Goal: Find specific page/section: Find specific page/section

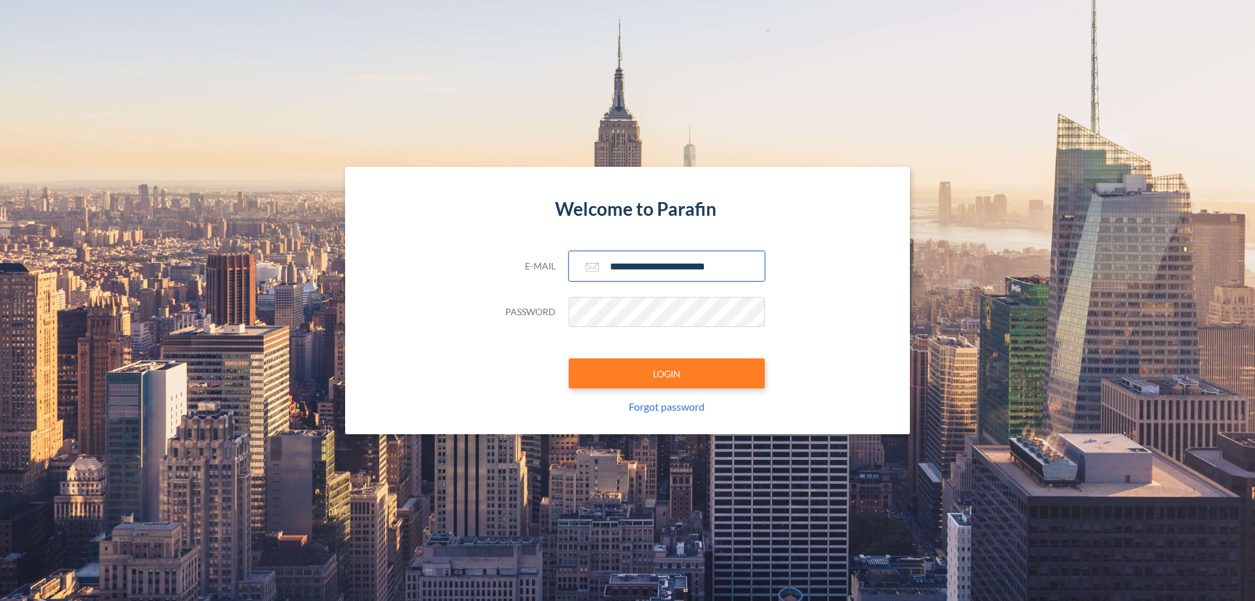
type input "**********"
click at [667, 373] on button "LOGIN" at bounding box center [667, 373] width 196 height 30
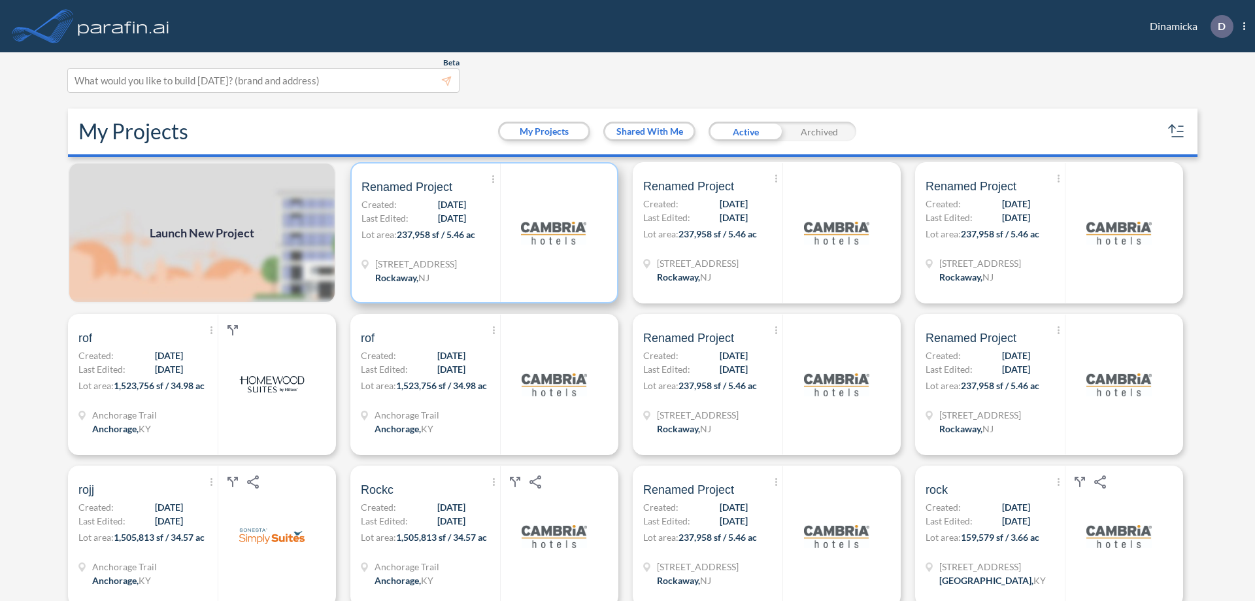
scroll to position [3, 0]
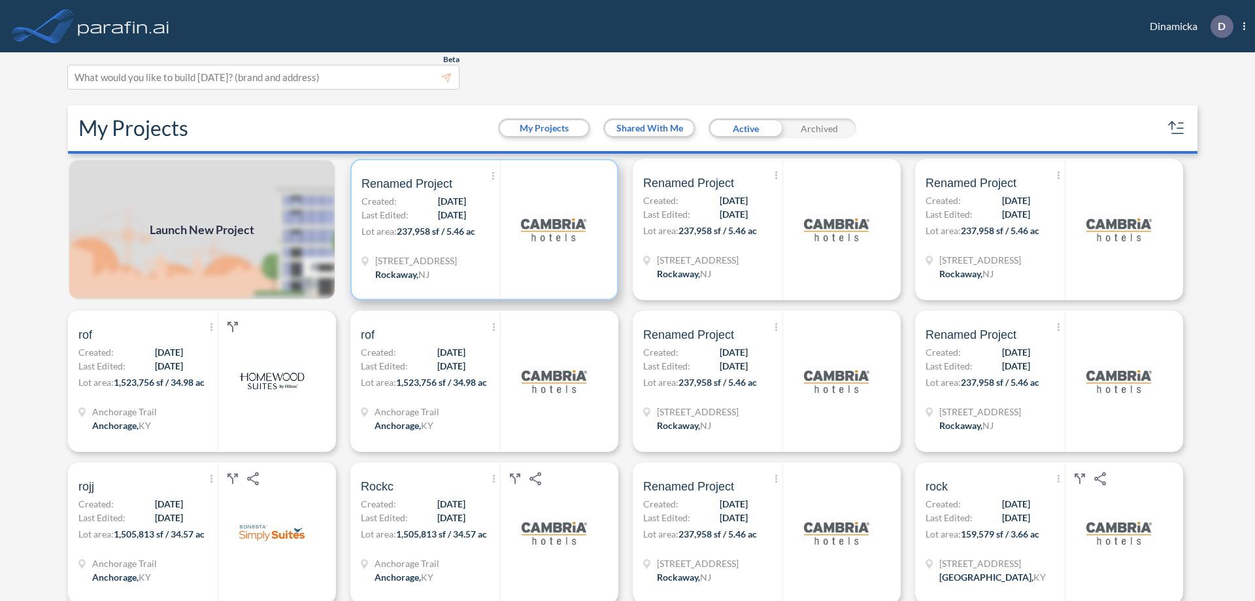
click at [482, 229] on p "Lot area: 237,958 sf / 5.46 ac" at bounding box center [431, 233] width 139 height 19
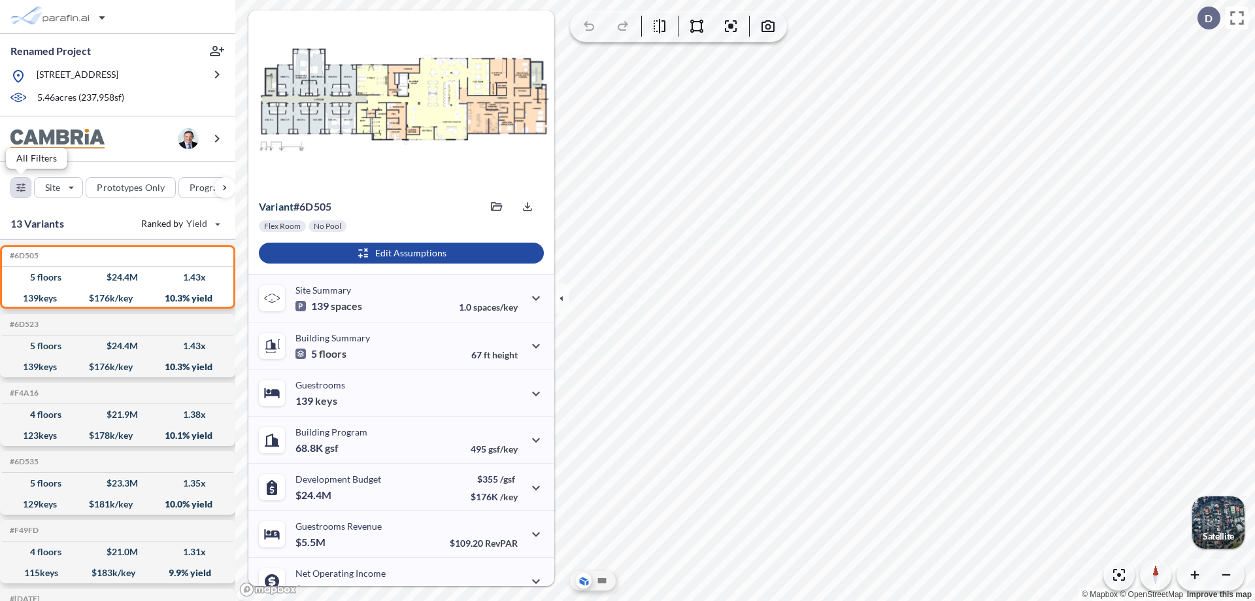
click at [21, 187] on div "button" at bounding box center [21, 188] width 20 height 20
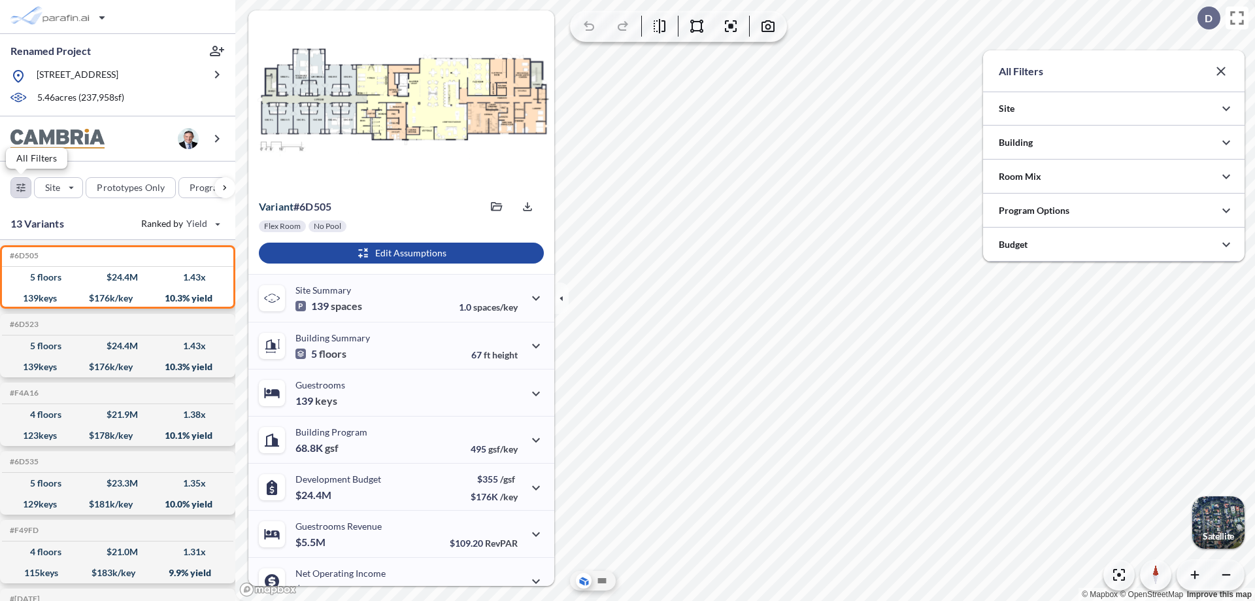
scroll to position [653763, 653501]
click at [1114, 211] on div at bounding box center [1114, 210] width 262 height 33
